Goal: Complete application form

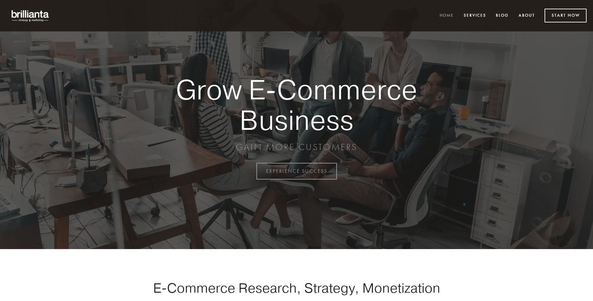
scroll to position [1682, 0]
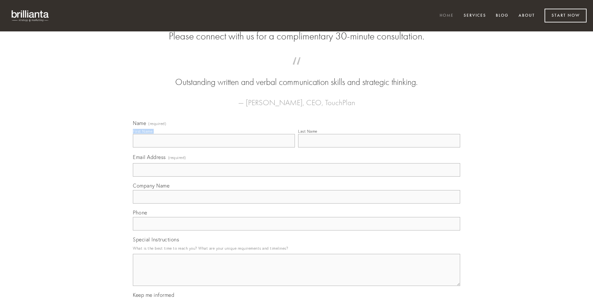
type input "[PERSON_NAME]"
click at [379, 148] on input "Last Name" at bounding box center [379, 140] width 162 height 13
type input "[PERSON_NAME]"
click at [297, 177] on input "Email Address (required)" at bounding box center [296, 169] width 327 height 13
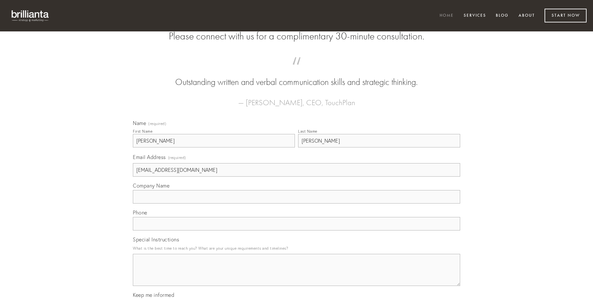
type input "[EMAIL_ADDRESS][DOMAIN_NAME]"
click at [297, 204] on input "Company Name" at bounding box center [296, 196] width 327 height 13
type input "sit"
click at [297, 231] on input "text" at bounding box center [296, 223] width 327 height 13
click at [297, 276] on textarea "Special Instructions" at bounding box center [296, 270] width 327 height 32
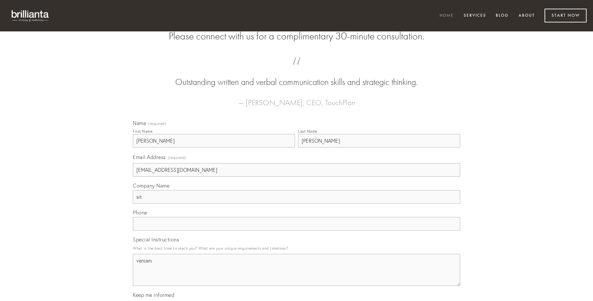
type textarea "veniam"
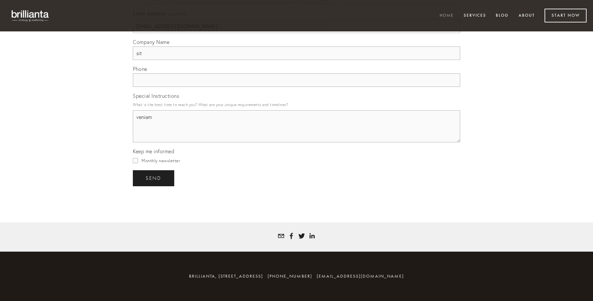
click at [154, 178] on span "send" at bounding box center [154, 179] width 16 height 6
